Goal: Information Seeking & Learning: Learn about a topic

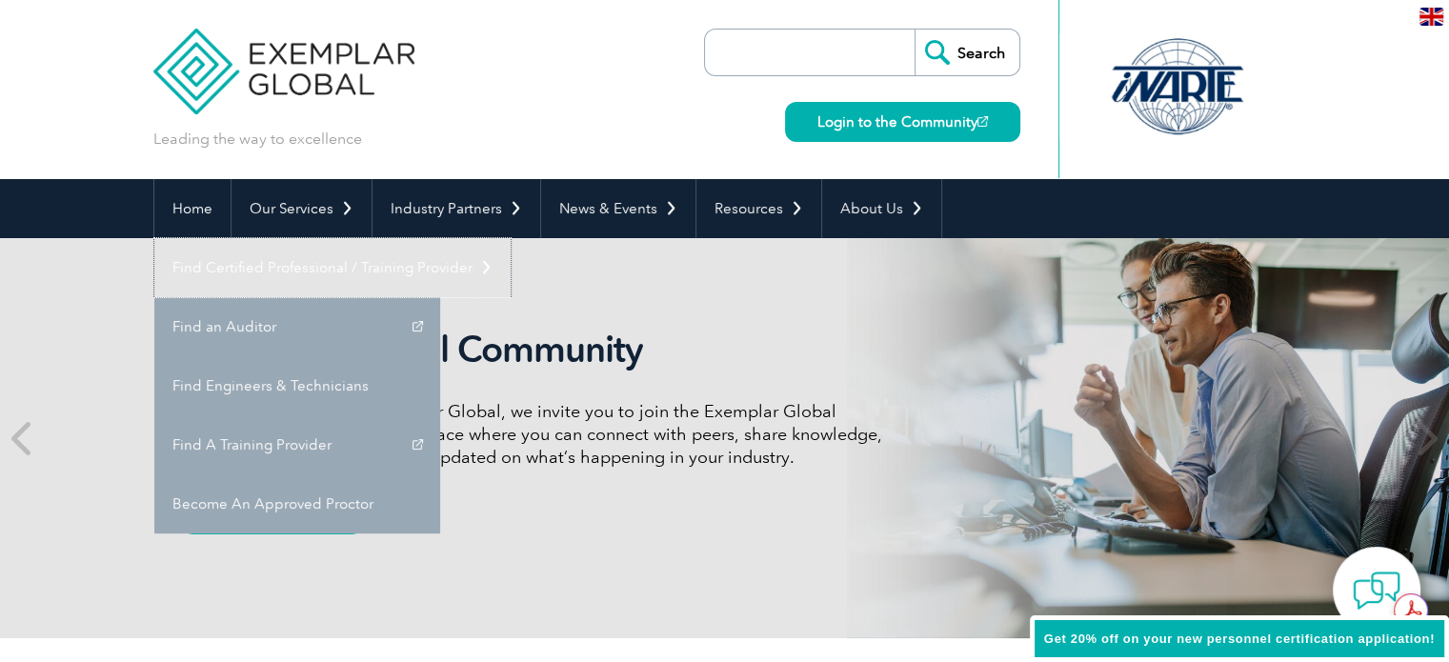
click at [511, 238] on link "Find Certified Professional / Training Provider" at bounding box center [332, 267] width 356 height 59
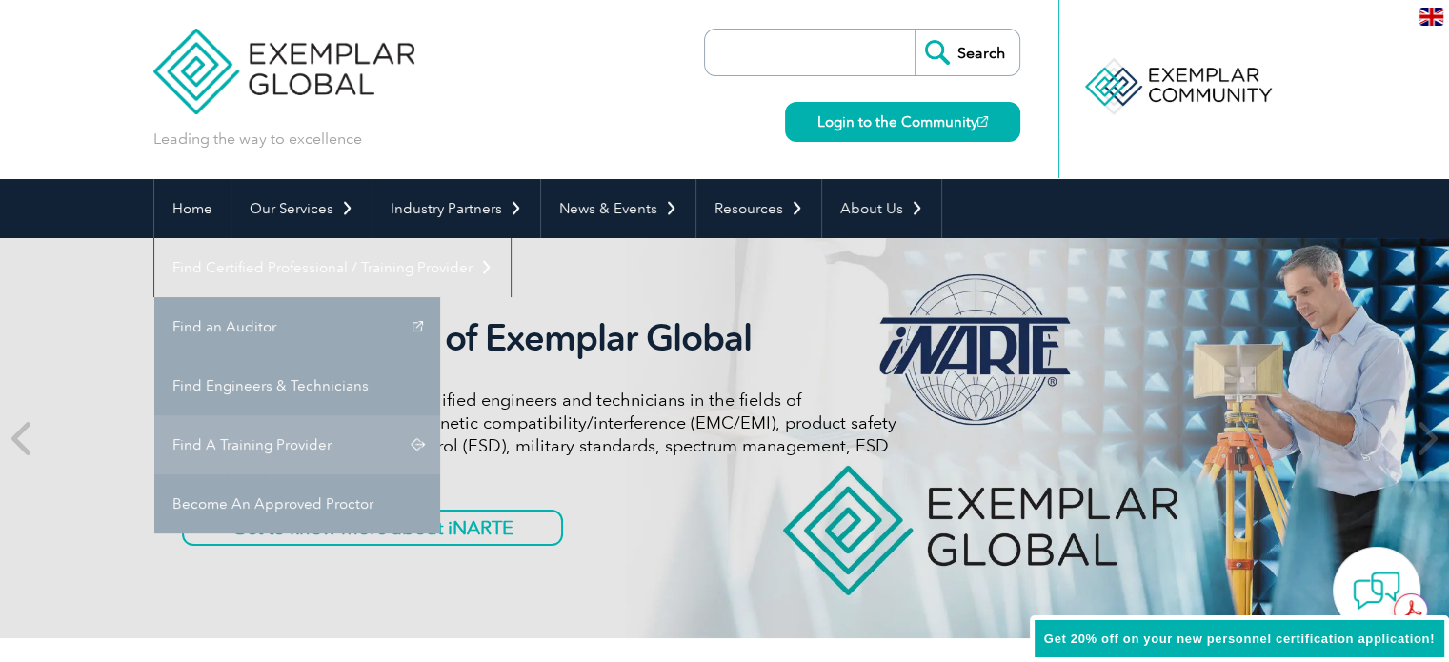
click at [440, 415] on link "Find A Training Provider" at bounding box center [297, 444] width 286 height 59
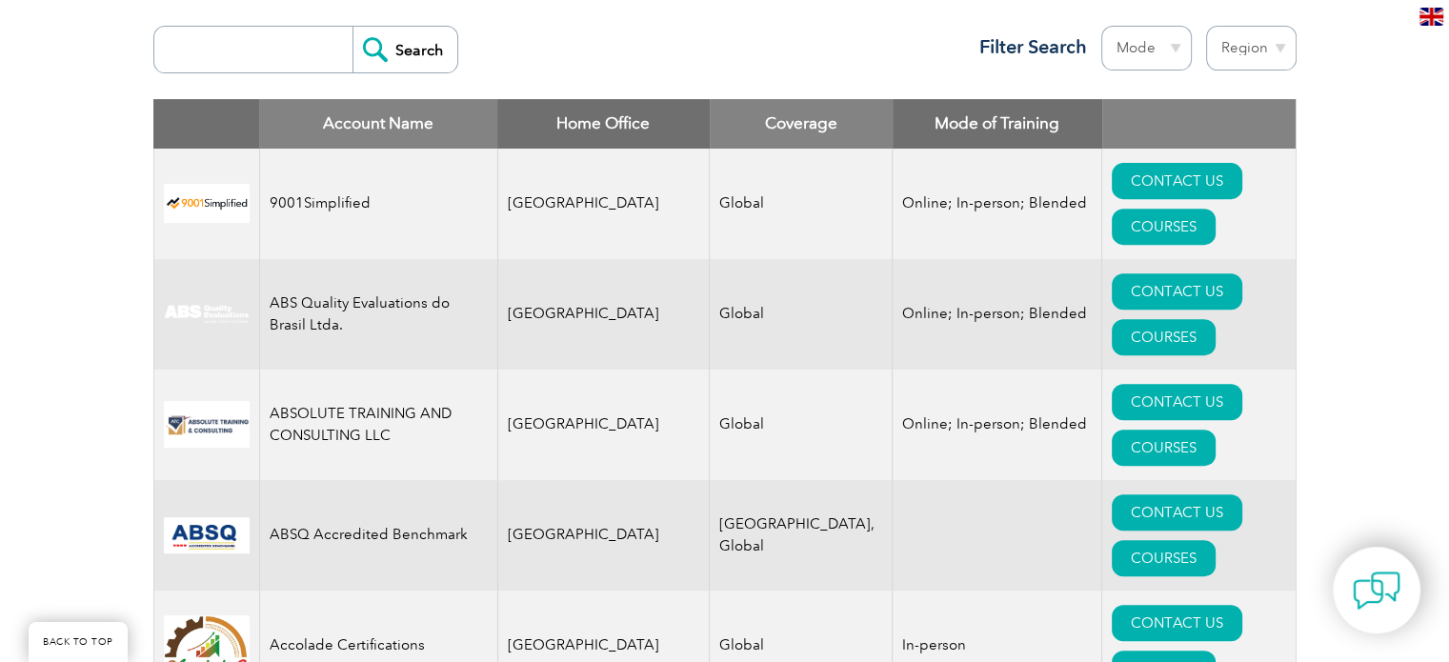
scroll to position [751, 0]
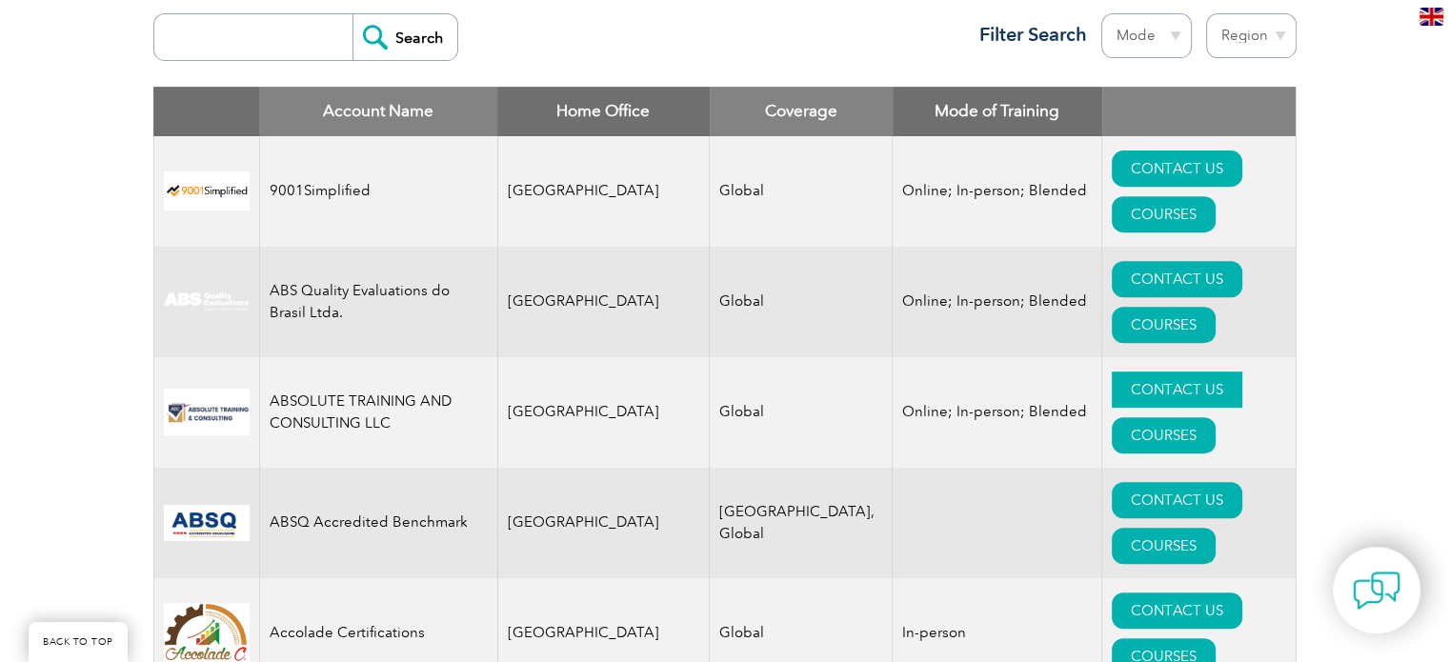
click at [1112, 372] on link "CONTACT US" at bounding box center [1177, 390] width 131 height 36
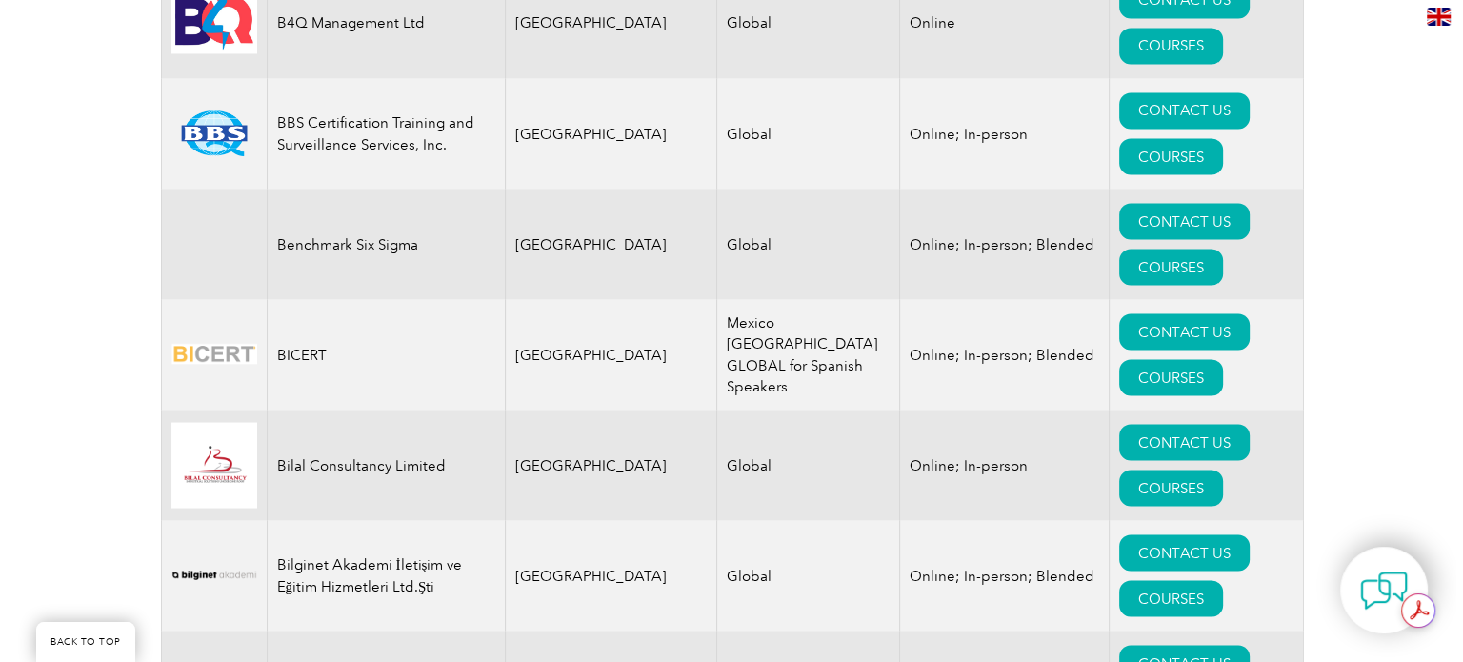
scroll to position [0, 0]
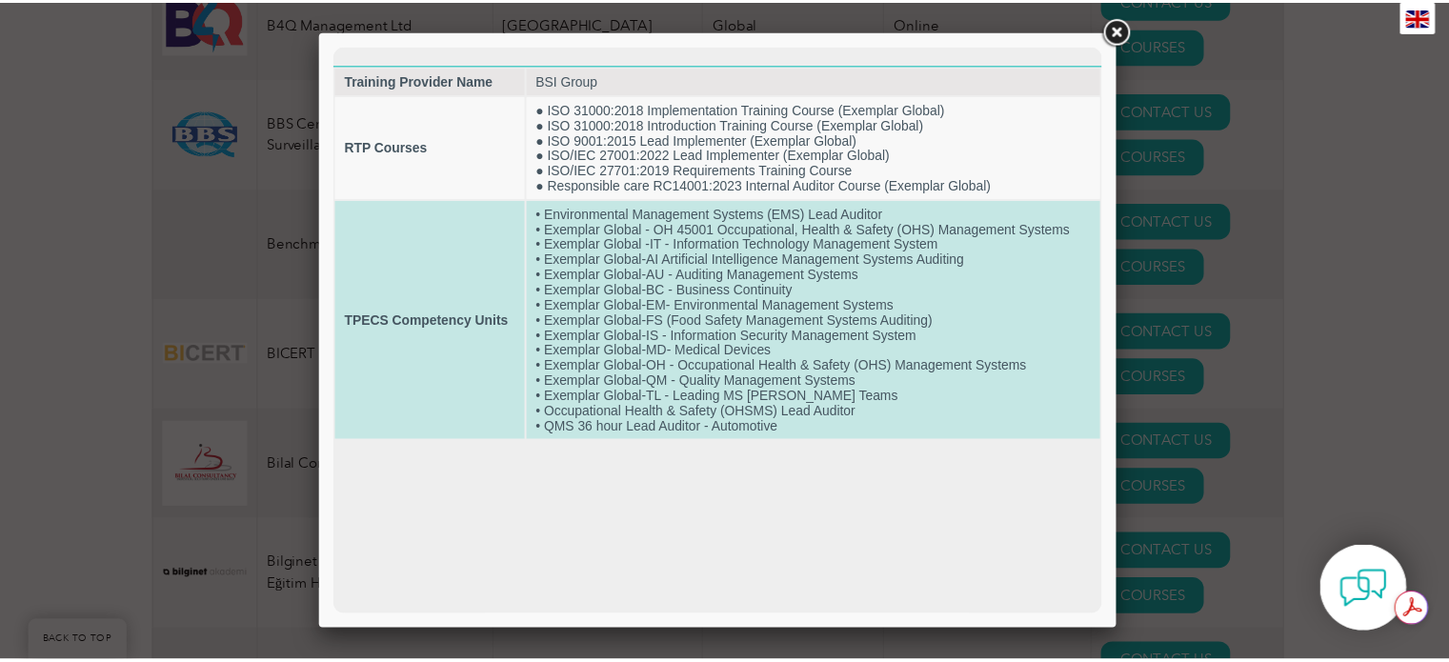
scroll to position [3499, 0]
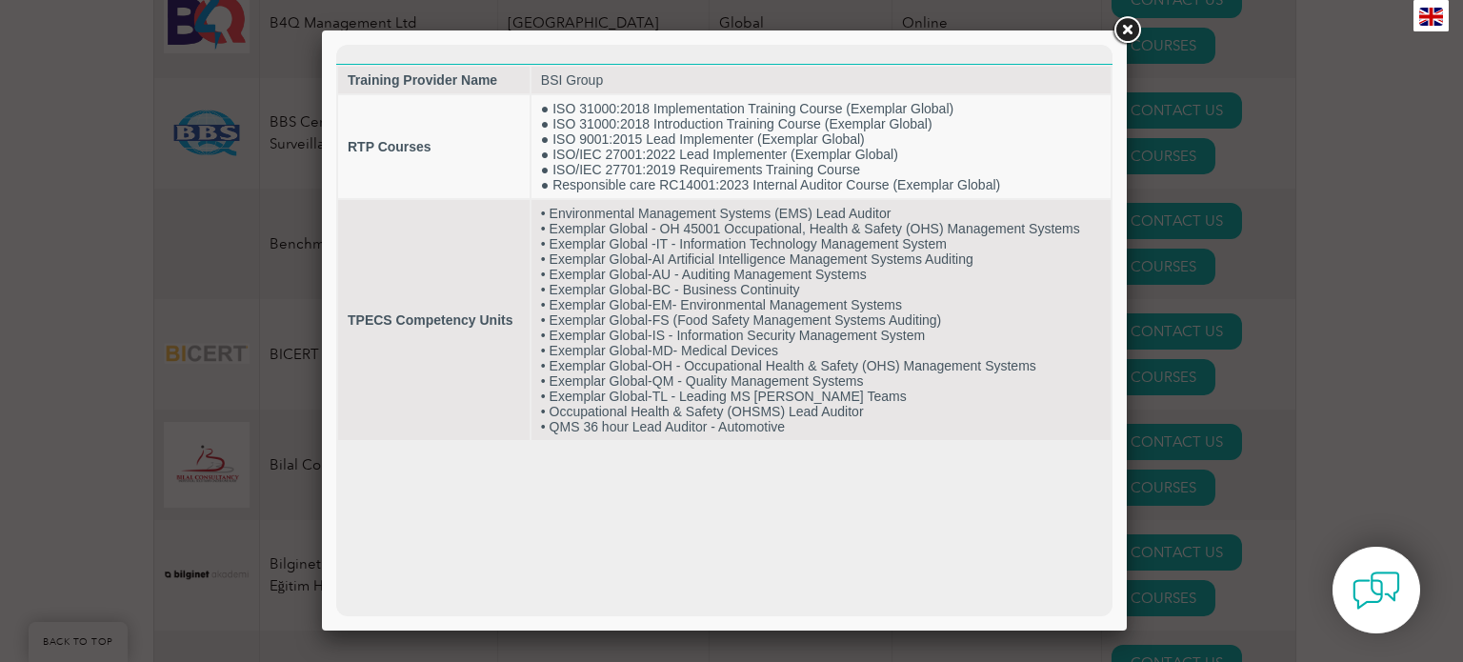
click at [1133, 34] on link at bounding box center [1127, 30] width 34 height 34
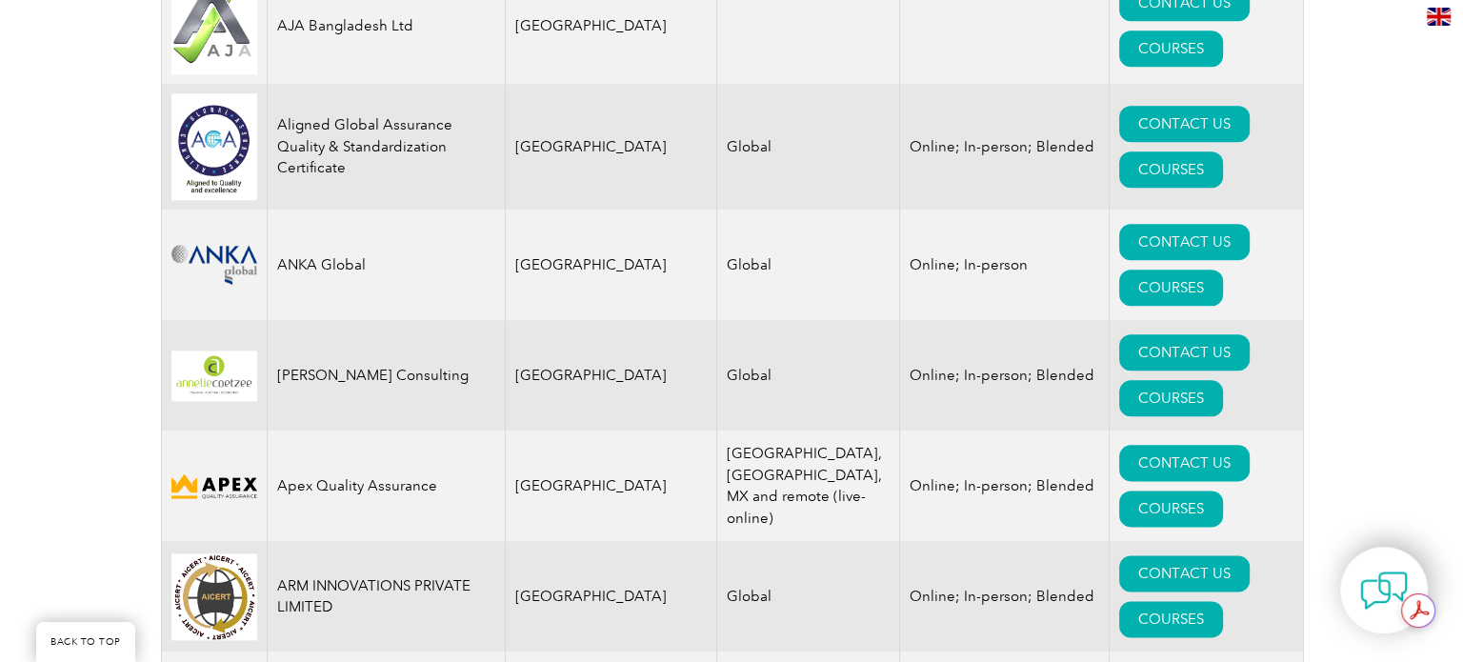
scroll to position [2243, 0]
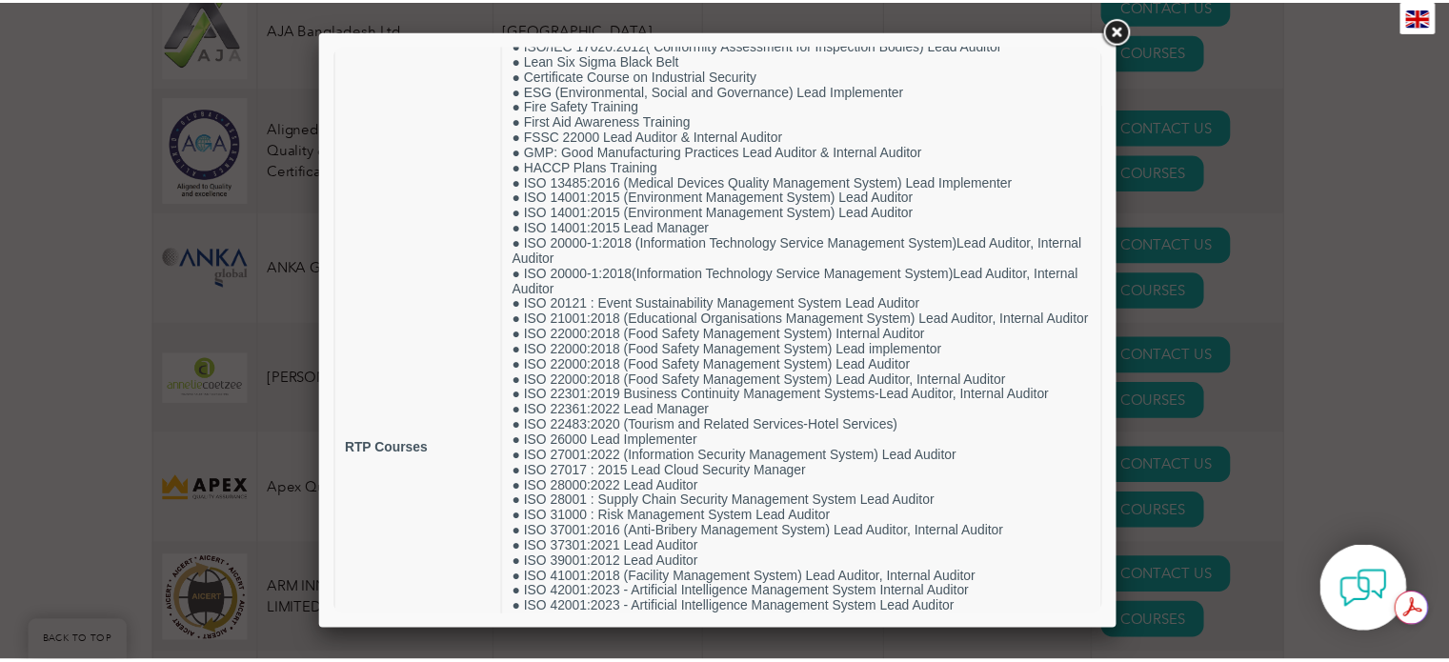
scroll to position [187, 0]
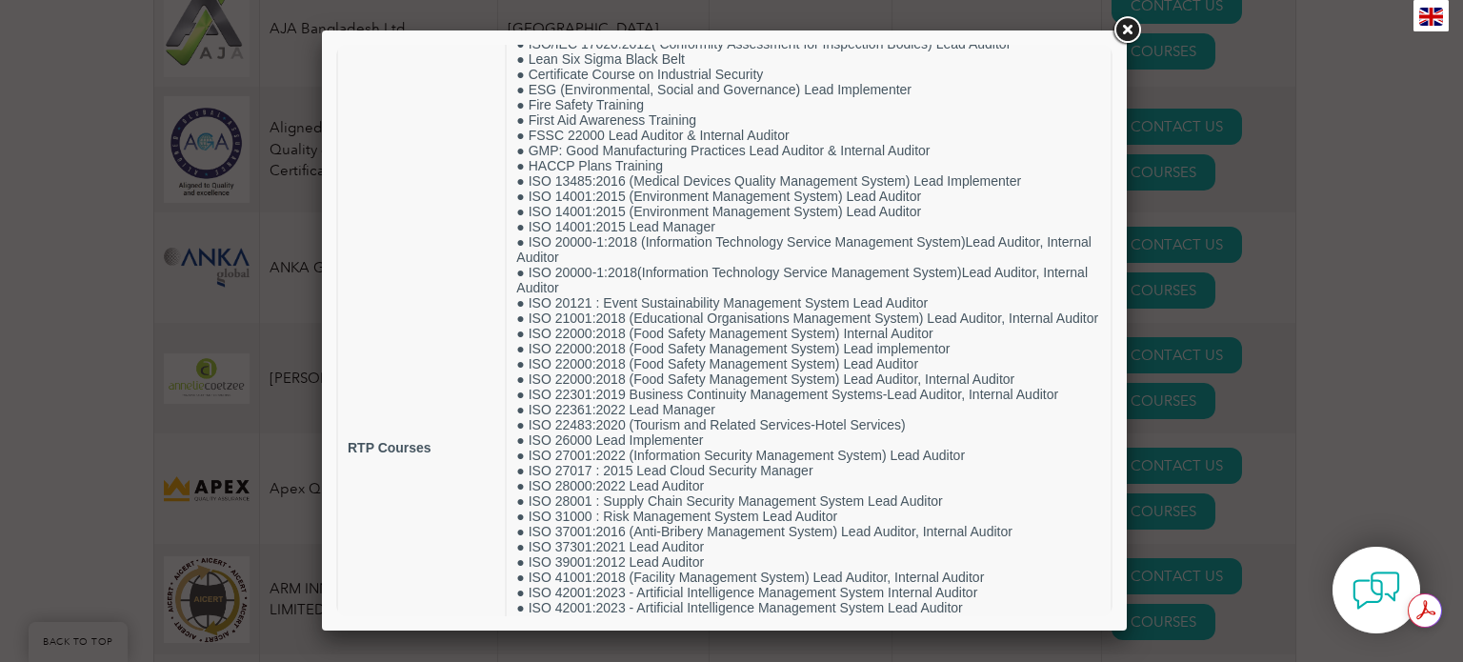
click at [1131, 30] on link at bounding box center [1127, 30] width 34 height 34
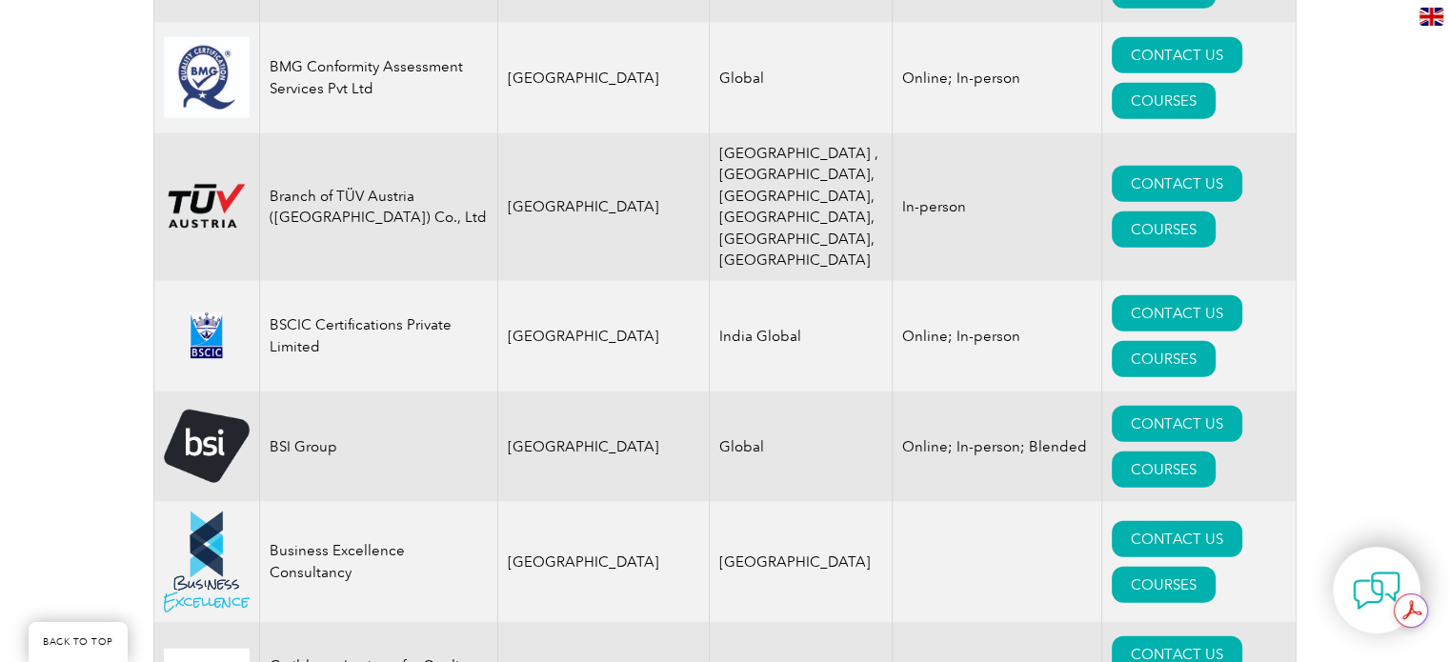
scroll to position [4658, 0]
